Goal: Find contact information: Find contact information

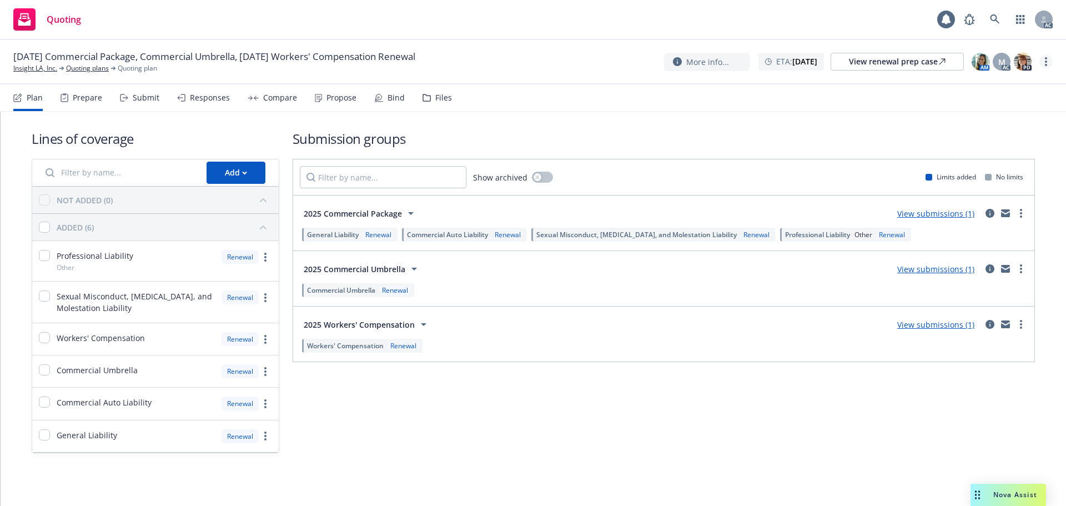
click at [1042, 62] on link "more" at bounding box center [1045, 61] width 13 height 13
drag, startPoint x: 1009, startPoint y: 85, endPoint x: 545, endPoint y: 40, distance: 465.8
click at [1008, 85] on link "Copy logging email" at bounding box center [990, 84] width 124 height 22
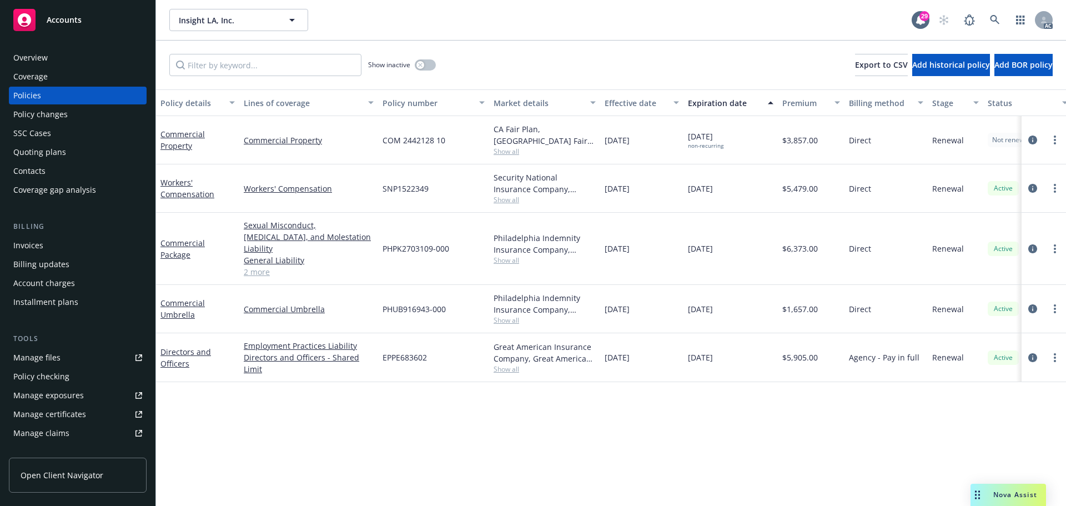
click at [57, 56] on div "Overview" at bounding box center [77, 58] width 129 height 18
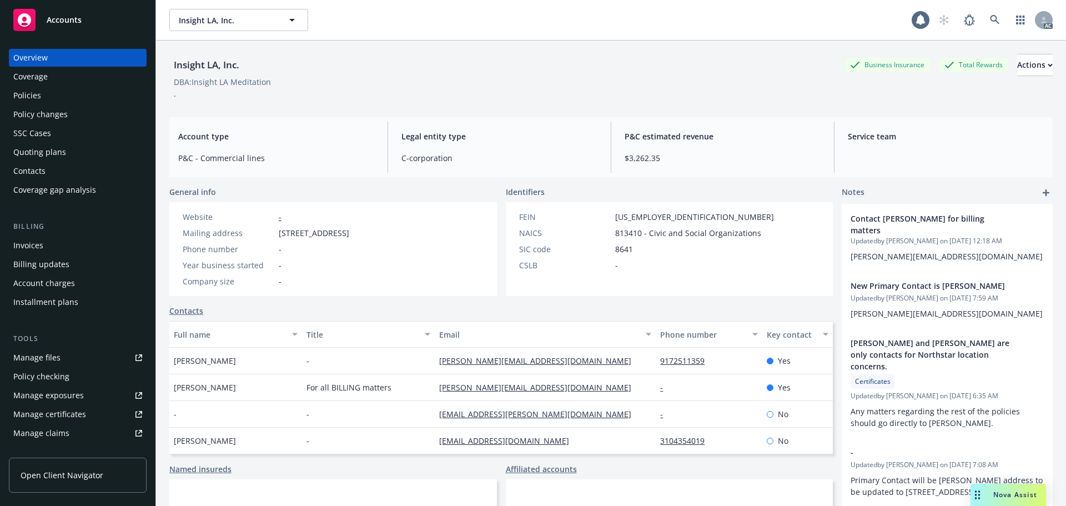
click at [58, 56] on div "Overview" at bounding box center [77, 58] width 129 height 18
click at [32, 172] on div "Contacts" at bounding box center [29, 171] width 32 height 18
